Goal: Task Accomplishment & Management: Manage account settings

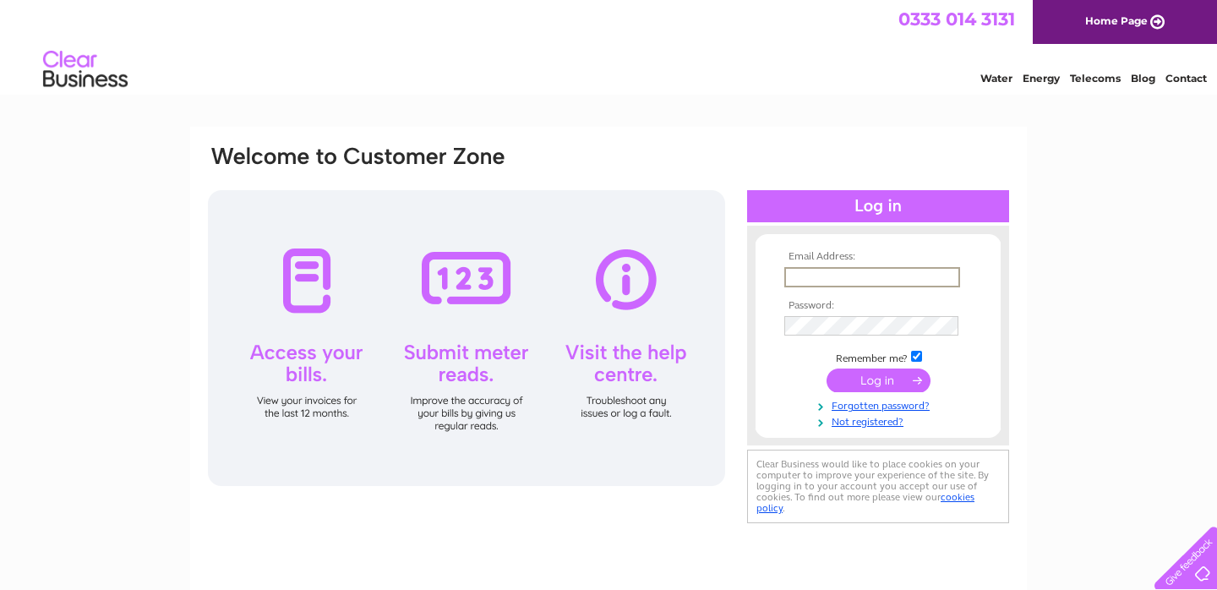
type input "[EMAIL_ADDRESS][DOMAIN_NAME]"
click at [878, 379] on input "submit" at bounding box center [879, 381] width 104 height 24
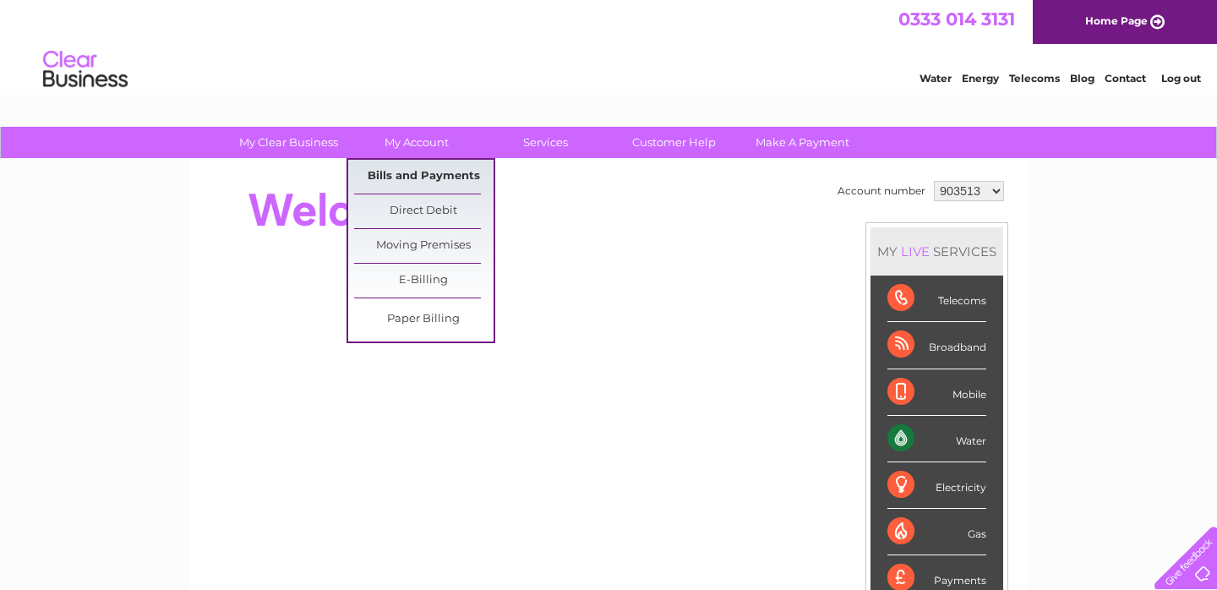
click at [418, 171] on link "Bills and Payments" at bounding box center [423, 177] width 139 height 34
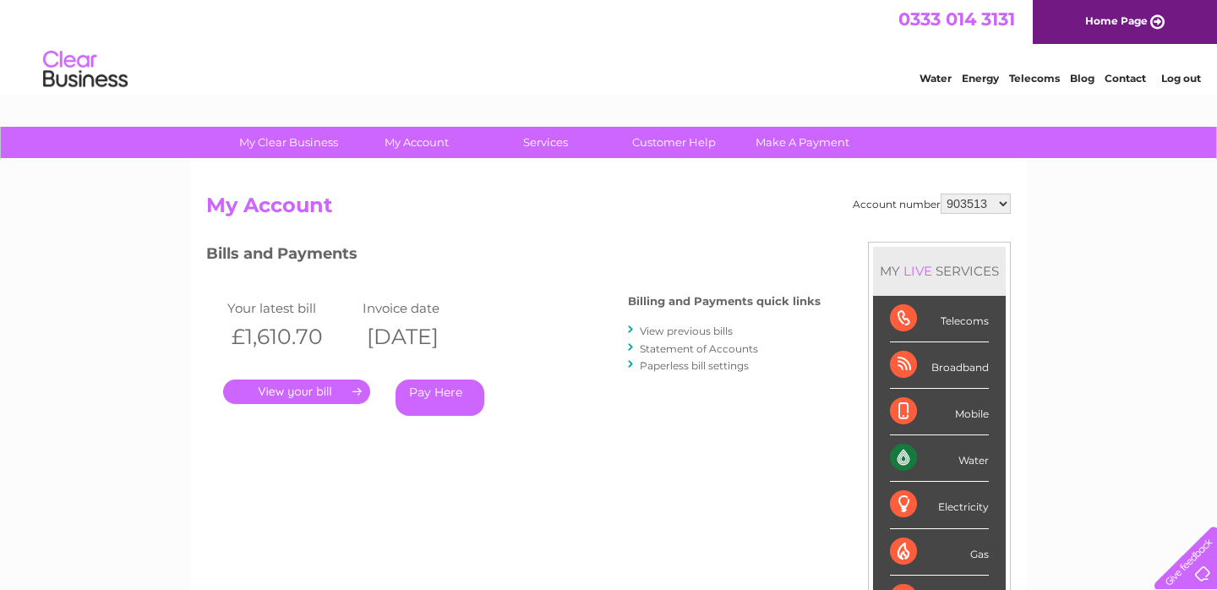
select select "1080477"
click at [316, 388] on link "." at bounding box center [296, 392] width 147 height 25
click at [706, 326] on link "View previous bills" at bounding box center [686, 331] width 93 height 13
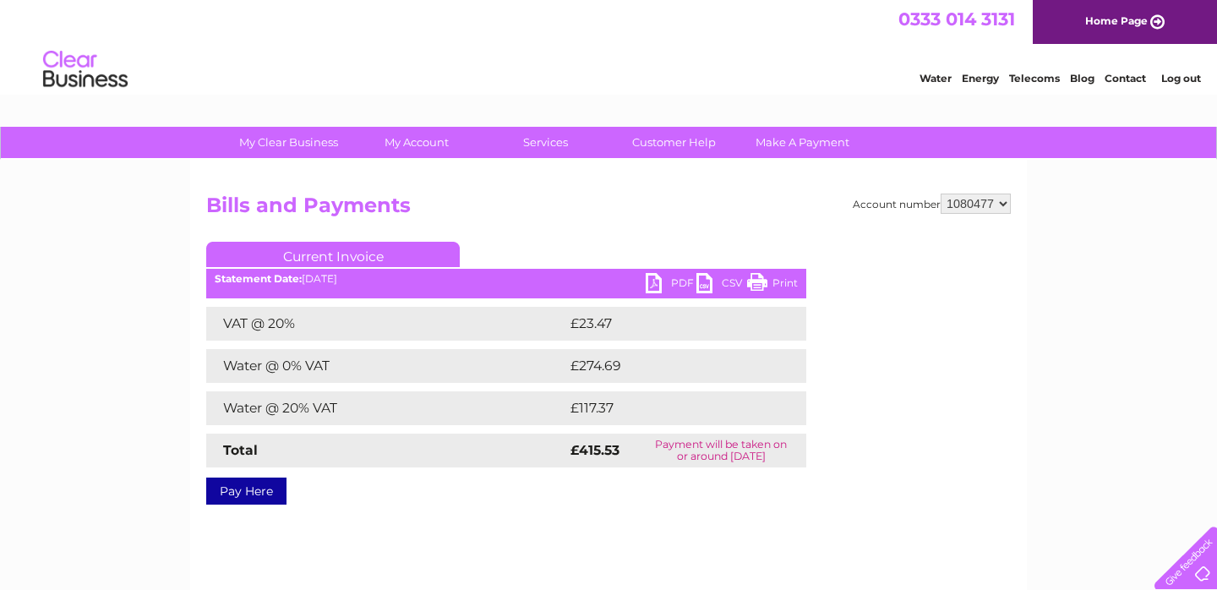
click at [675, 278] on link "PDF" at bounding box center [671, 285] width 51 height 25
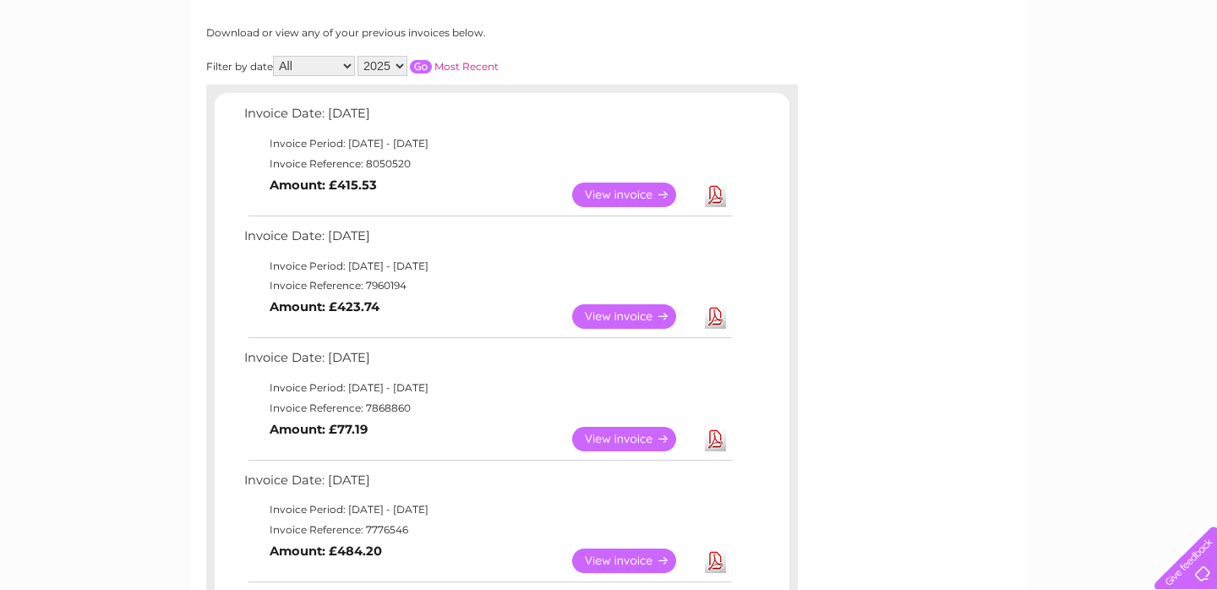
scroll to position [224, 0]
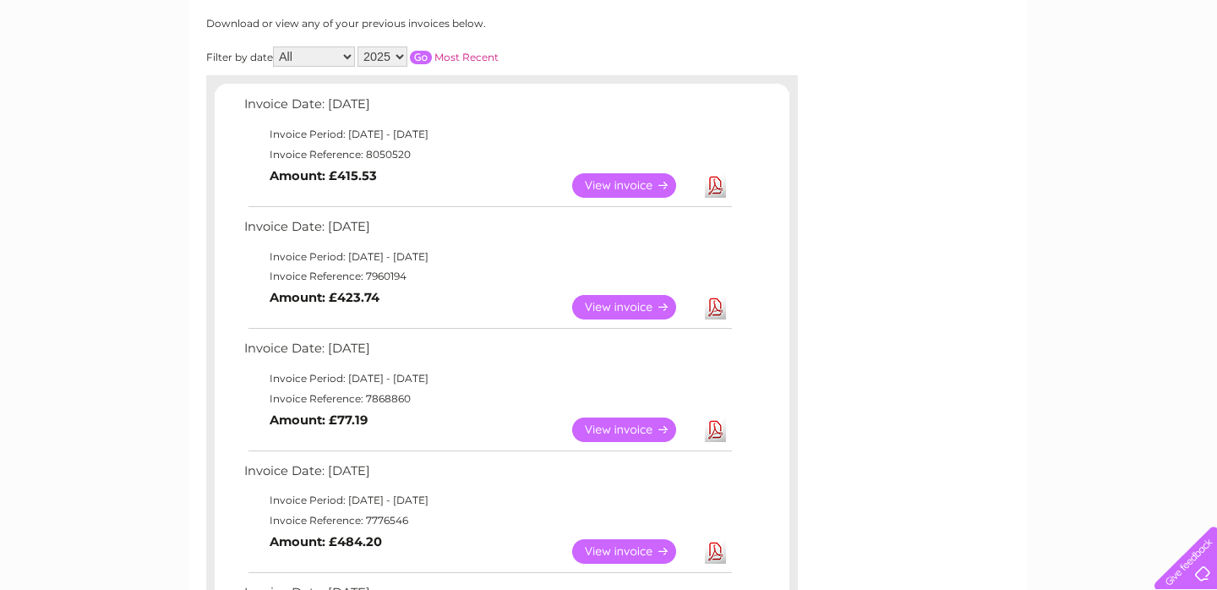
click at [613, 298] on link "View" at bounding box center [634, 307] width 124 height 25
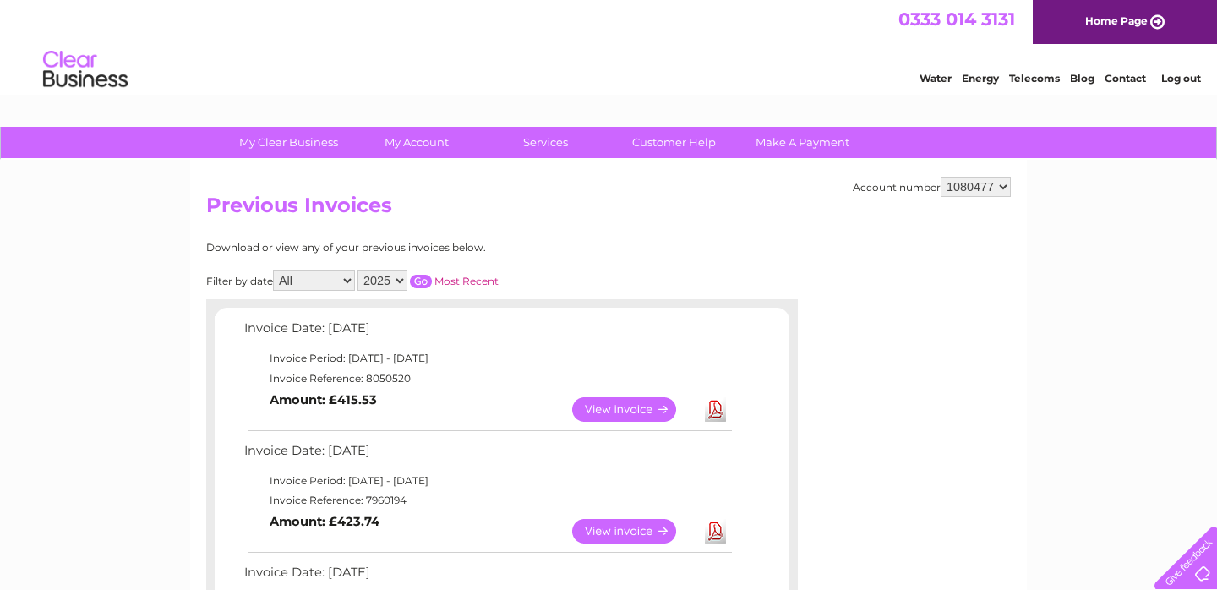
scroll to position [0, 0]
select select "903513"
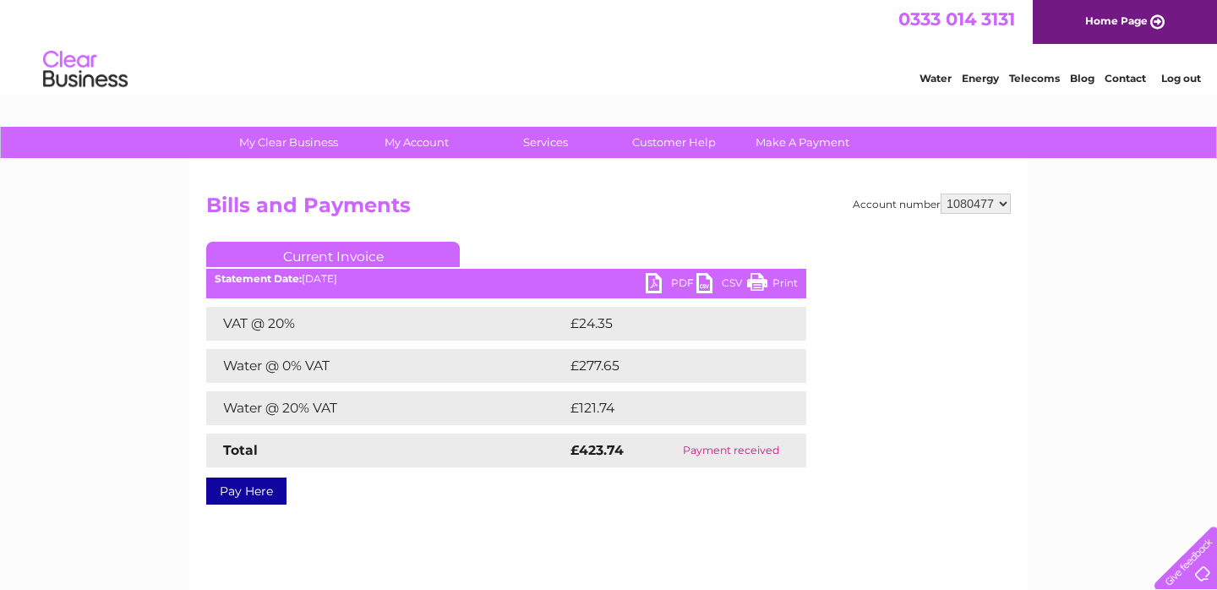
click at [680, 276] on link "PDF" at bounding box center [671, 285] width 51 height 25
click at [169, 296] on div "My Clear Business Login Details My Details My Preferences Link Account My Accou…" at bounding box center [608, 524] width 1217 height 795
select select "903513"
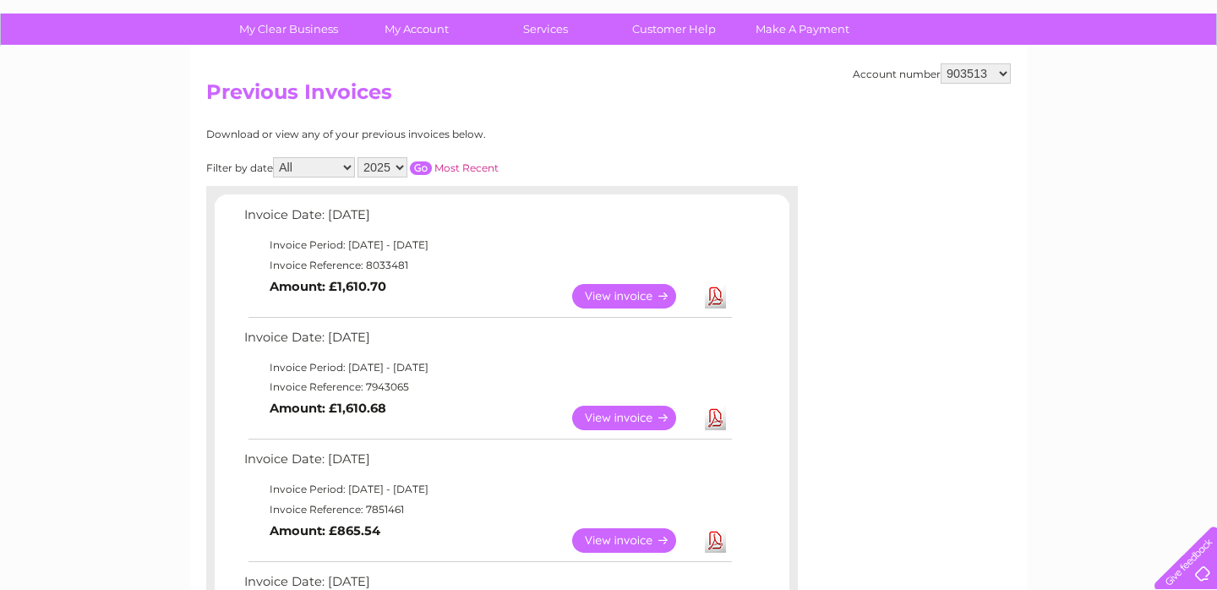
scroll to position [113, 0]
click at [630, 408] on link "View" at bounding box center [634, 418] width 124 height 25
click at [610, 287] on link "View" at bounding box center [634, 296] width 124 height 25
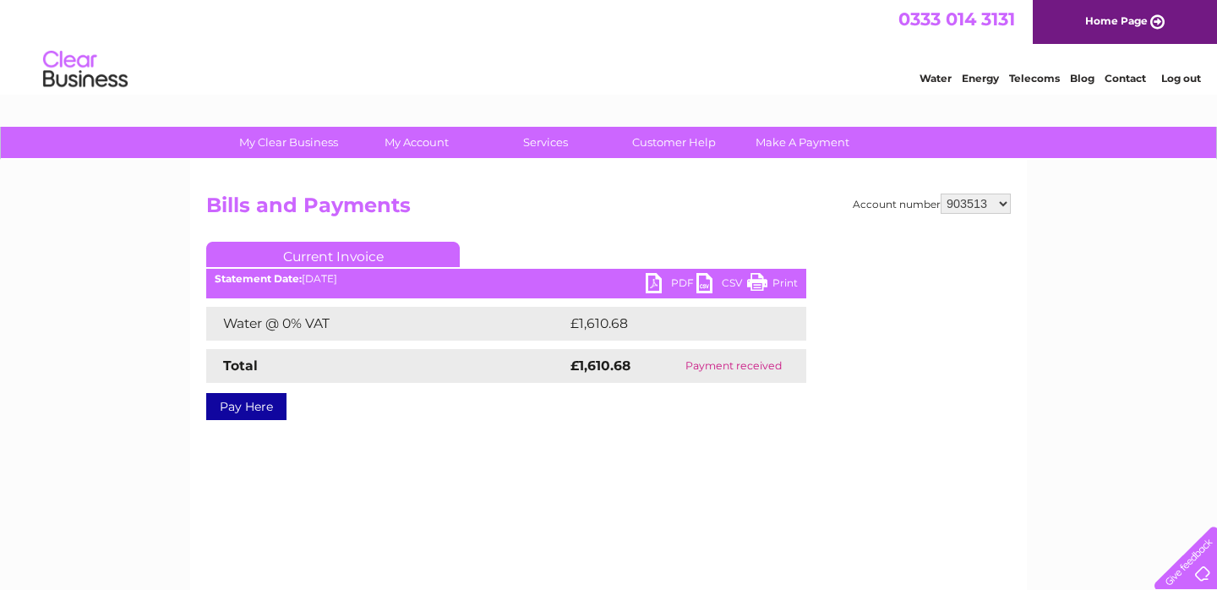
click at [674, 282] on link "PDF" at bounding box center [671, 285] width 51 height 25
click at [676, 276] on link "PDF" at bounding box center [671, 285] width 51 height 25
click at [120, 278] on div "My Clear Business Login Details My Details My Preferences Link Account My Accou…" at bounding box center [608, 524] width 1217 height 795
